Goal: Find specific page/section: Find specific page/section

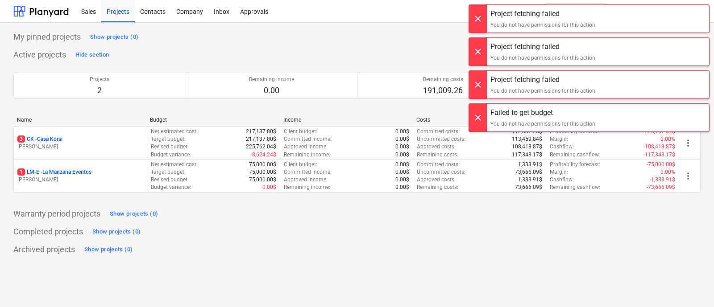
click at [483, 16] on div at bounding box center [478, 19] width 18 height 28
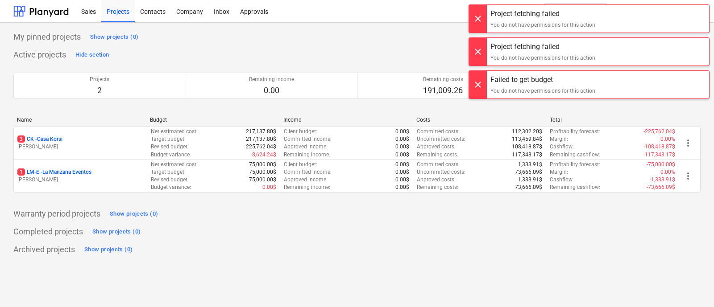
click at [476, 21] on div at bounding box center [478, 19] width 18 height 28
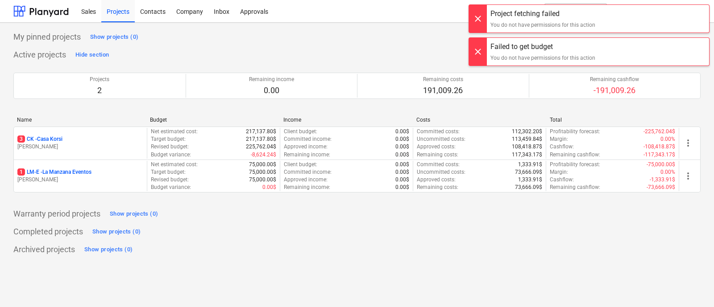
click at [479, 19] on div at bounding box center [478, 19] width 18 height 28
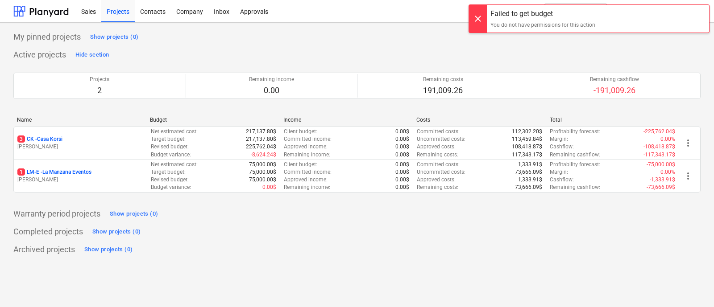
click at [484, 14] on div at bounding box center [478, 19] width 18 height 28
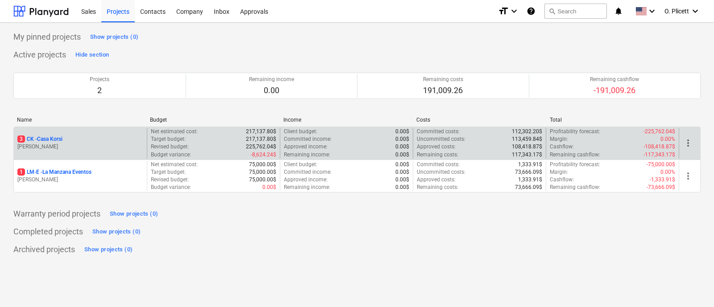
click at [84, 143] on p "[PERSON_NAME]" at bounding box center [80, 147] width 126 height 8
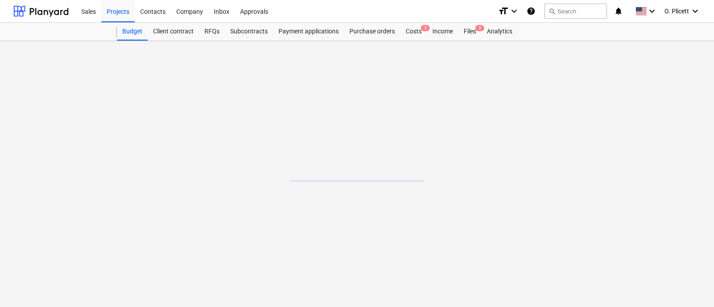
click at [84, 143] on main at bounding box center [357, 174] width 714 height 266
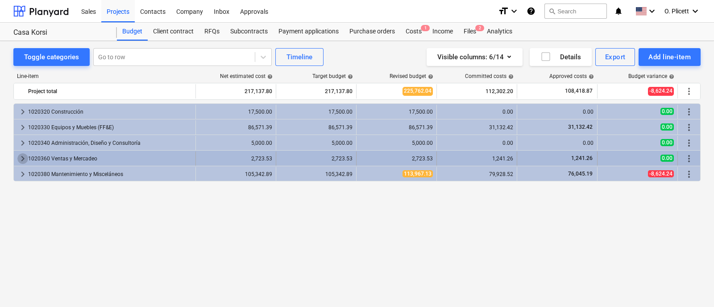
click at [21, 153] on span "keyboard_arrow_right" at bounding box center [22, 158] width 11 height 11
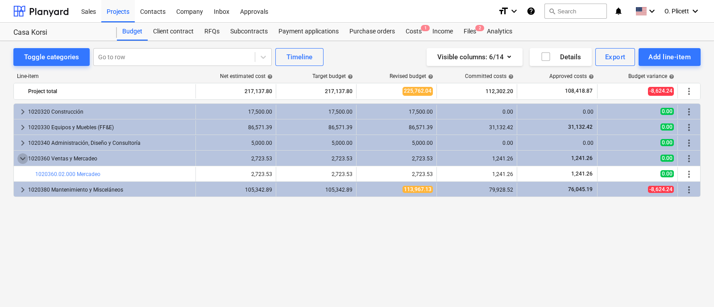
click at [21, 153] on span "keyboard_arrow_down" at bounding box center [22, 158] width 11 height 11
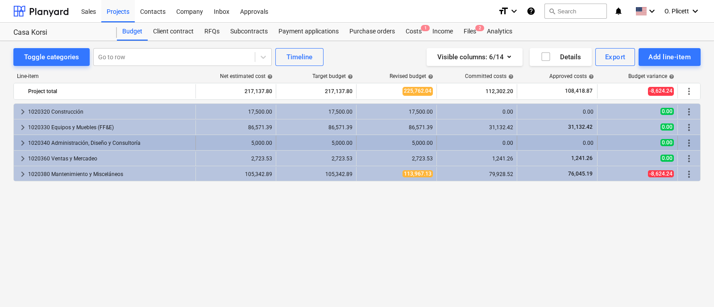
click at [17, 142] on span "keyboard_arrow_right" at bounding box center [22, 143] width 11 height 11
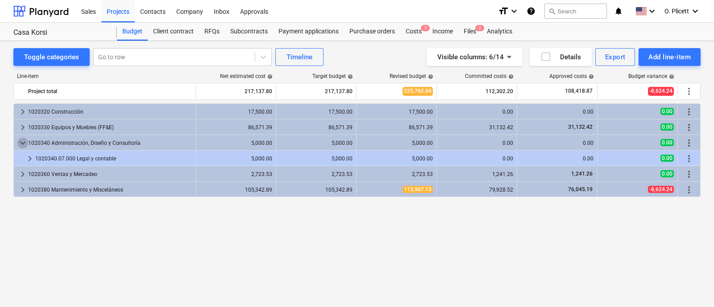
click at [17, 142] on span "keyboard_arrow_down" at bounding box center [22, 143] width 11 height 11
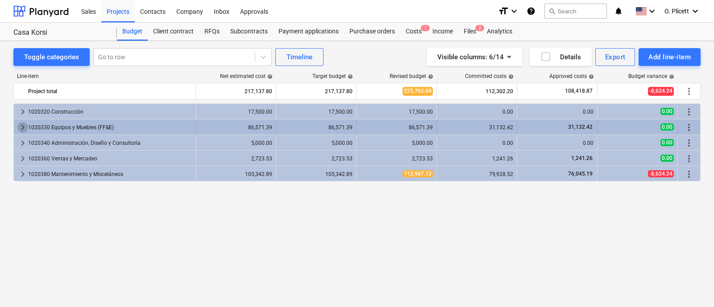
click at [19, 128] on span "keyboard_arrow_right" at bounding box center [22, 127] width 11 height 11
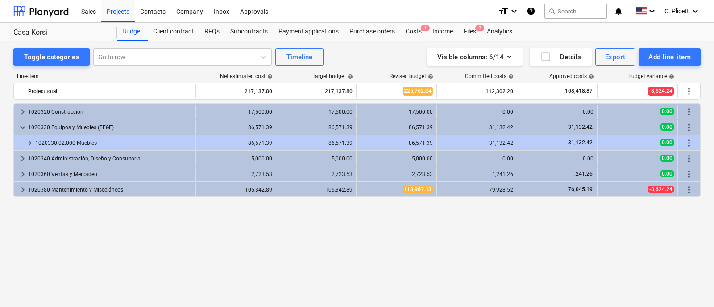
click at [19, 128] on span "keyboard_arrow_down" at bounding box center [22, 127] width 11 height 11
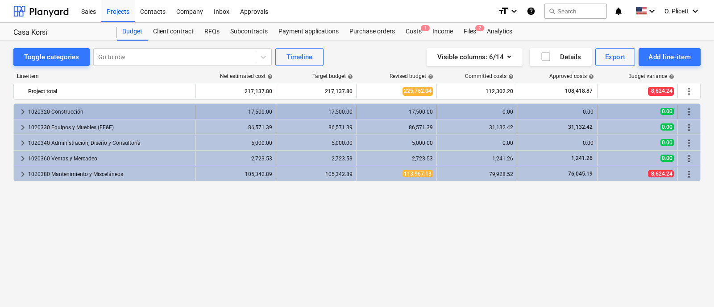
click at [17, 107] on span "keyboard_arrow_right" at bounding box center [22, 112] width 11 height 11
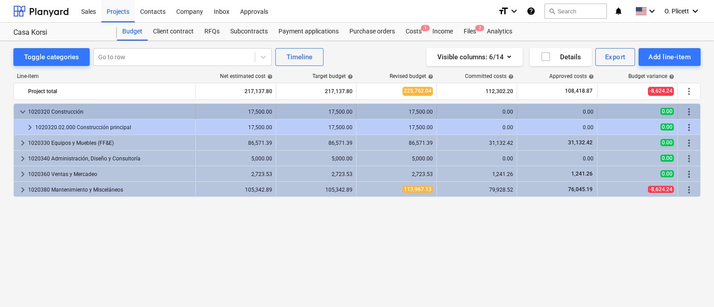
click at [18, 107] on span "keyboard_arrow_down" at bounding box center [22, 112] width 11 height 11
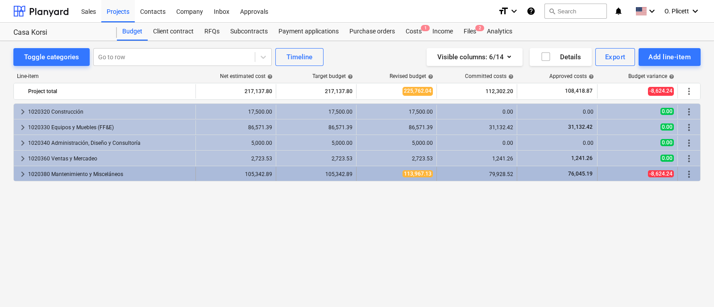
click at [20, 168] on div "keyboard_arrow_right" at bounding box center [22, 174] width 11 height 14
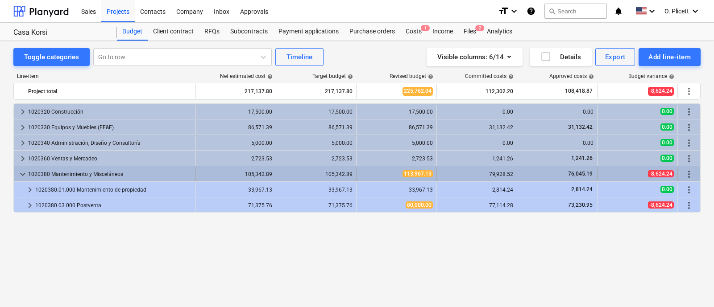
click at [22, 169] on span "keyboard_arrow_down" at bounding box center [22, 174] width 11 height 11
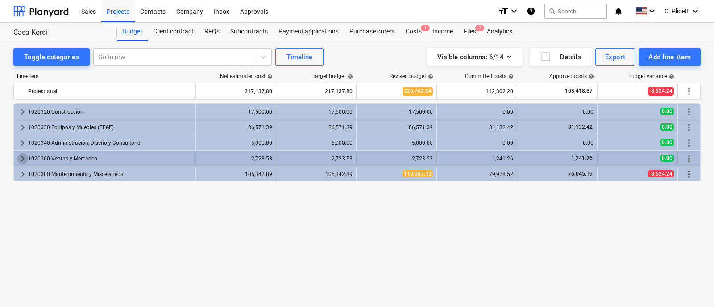
click at [21, 160] on span "keyboard_arrow_right" at bounding box center [22, 158] width 11 height 11
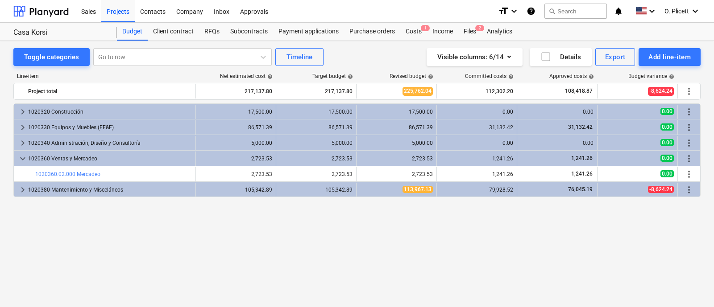
click at [21, 160] on span "keyboard_arrow_down" at bounding box center [22, 158] width 11 height 11
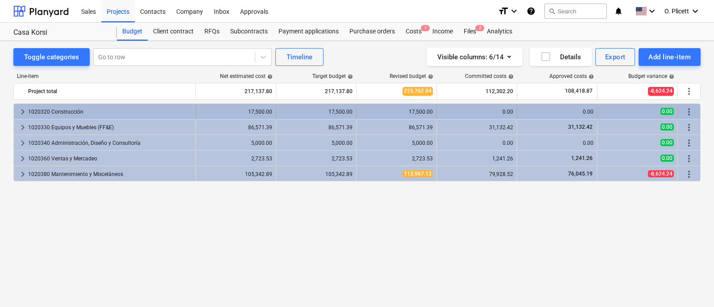
click at [20, 109] on span "keyboard_arrow_right" at bounding box center [22, 112] width 11 height 11
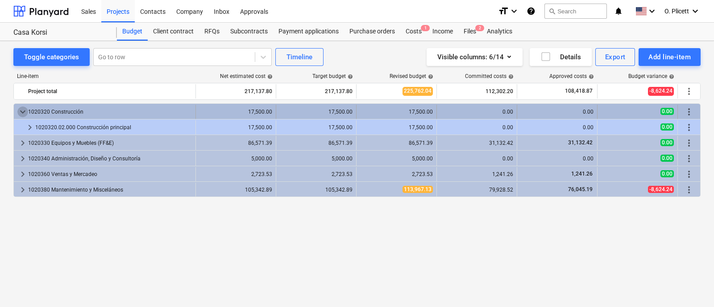
click at [20, 110] on span "keyboard_arrow_down" at bounding box center [22, 112] width 11 height 11
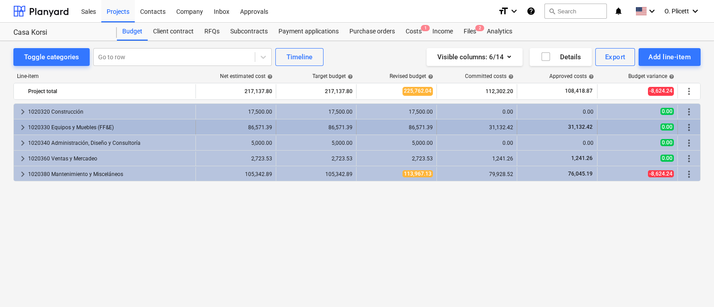
click at [23, 123] on span "keyboard_arrow_right" at bounding box center [22, 127] width 11 height 11
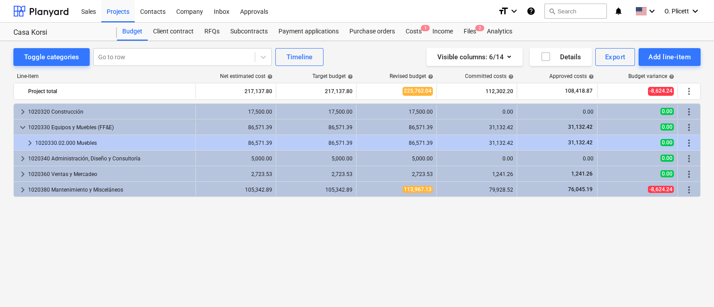
click at [23, 123] on span "keyboard_arrow_down" at bounding box center [22, 127] width 11 height 11
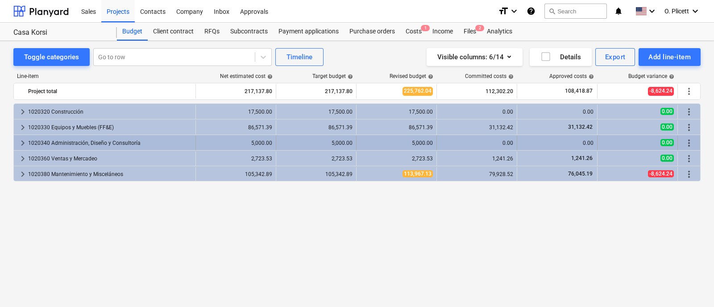
click at [25, 136] on div "keyboard_arrow_right" at bounding box center [22, 143] width 11 height 14
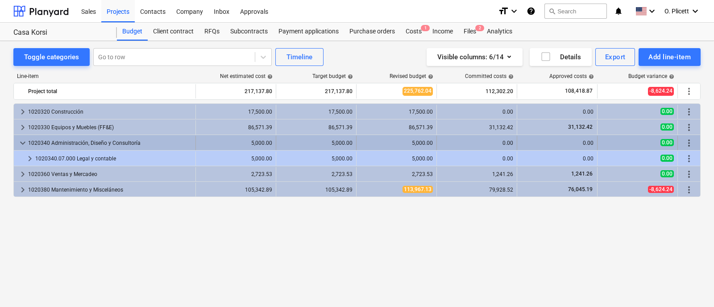
click at [24, 136] on div "keyboard_arrow_down" at bounding box center [22, 143] width 11 height 14
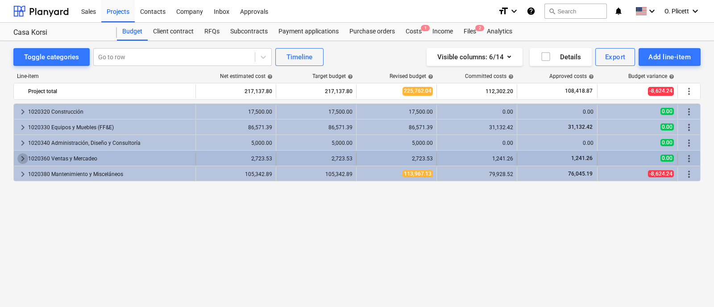
click at [23, 156] on span "keyboard_arrow_right" at bounding box center [22, 158] width 11 height 11
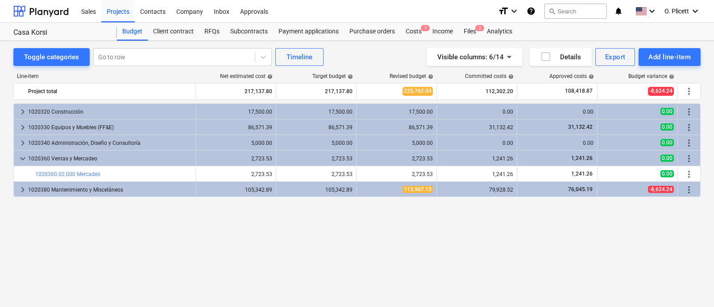
click at [23, 156] on span "keyboard_arrow_down" at bounding box center [22, 158] width 11 height 11
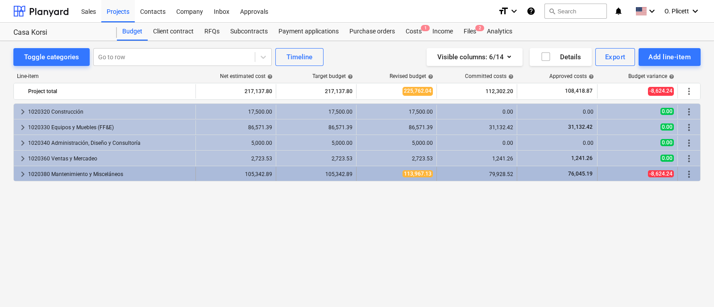
click at [19, 175] on span "keyboard_arrow_right" at bounding box center [22, 174] width 11 height 11
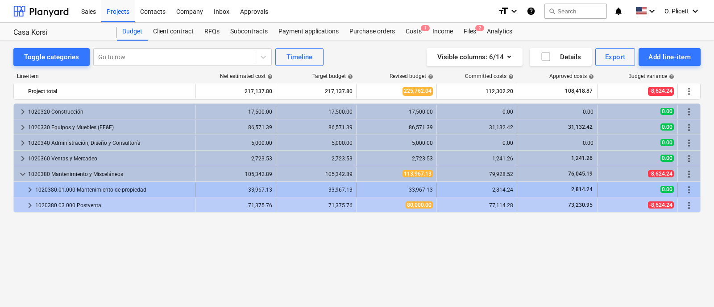
click at [27, 191] on span "keyboard_arrow_right" at bounding box center [30, 190] width 11 height 11
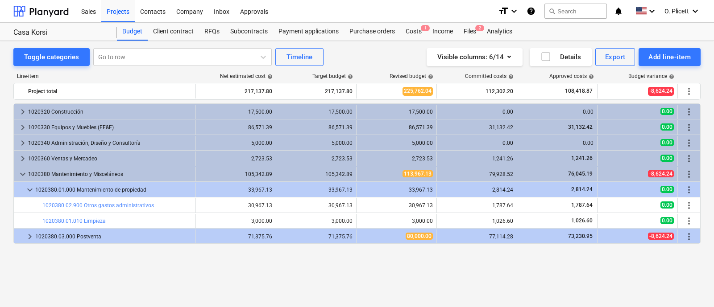
click at [27, 191] on span "keyboard_arrow_down" at bounding box center [30, 190] width 11 height 11
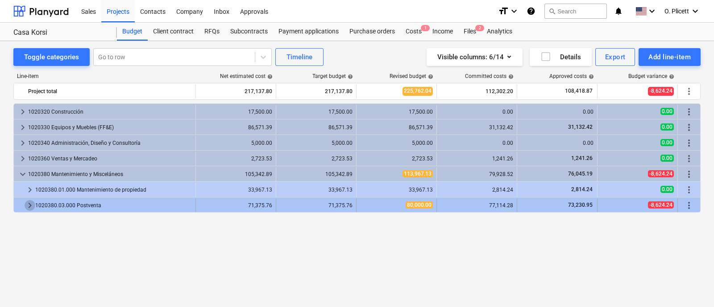
click at [29, 204] on span "keyboard_arrow_right" at bounding box center [30, 205] width 11 height 11
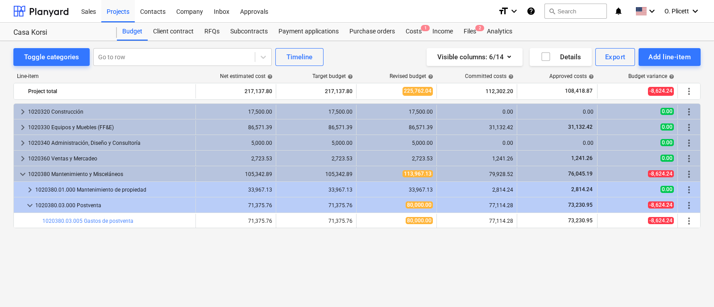
click at [29, 204] on span "keyboard_arrow_down" at bounding box center [30, 205] width 11 height 11
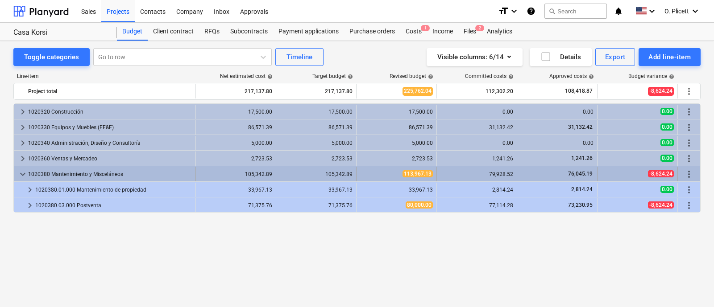
click at [22, 175] on span "keyboard_arrow_down" at bounding box center [22, 174] width 11 height 11
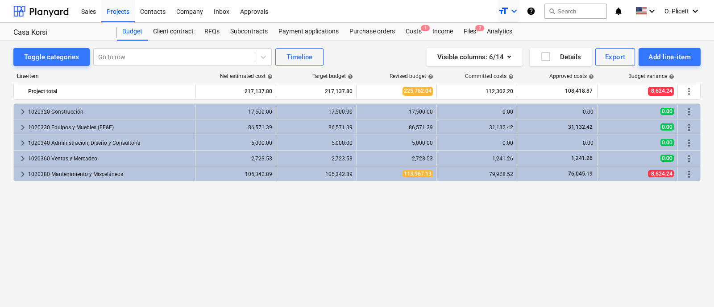
click at [508, 10] on icon "keyboard_arrow_down" at bounding box center [513, 11] width 11 height 11
click at [508, 10] on div at bounding box center [357, 153] width 714 height 307
click at [691, 8] on icon "keyboard_arrow_down" at bounding box center [695, 11] width 11 height 11
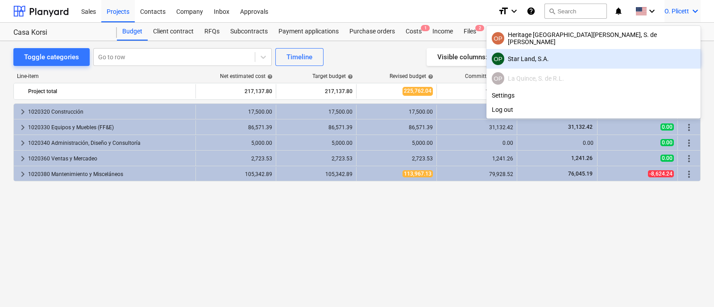
click at [624, 60] on div "OP Star Land, S.A." at bounding box center [593, 59] width 203 height 12
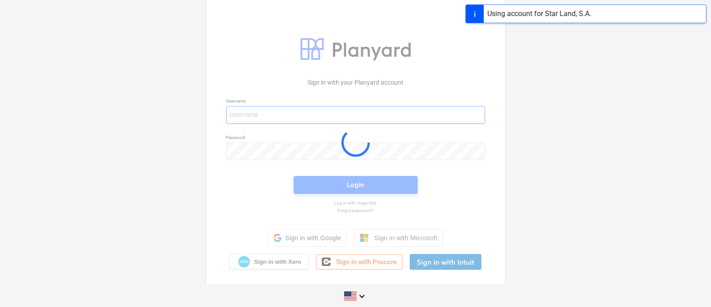
type input "[EMAIL_ADDRESS][DOMAIN_NAME]"
